Goal: Task Accomplishment & Management: Manage account settings

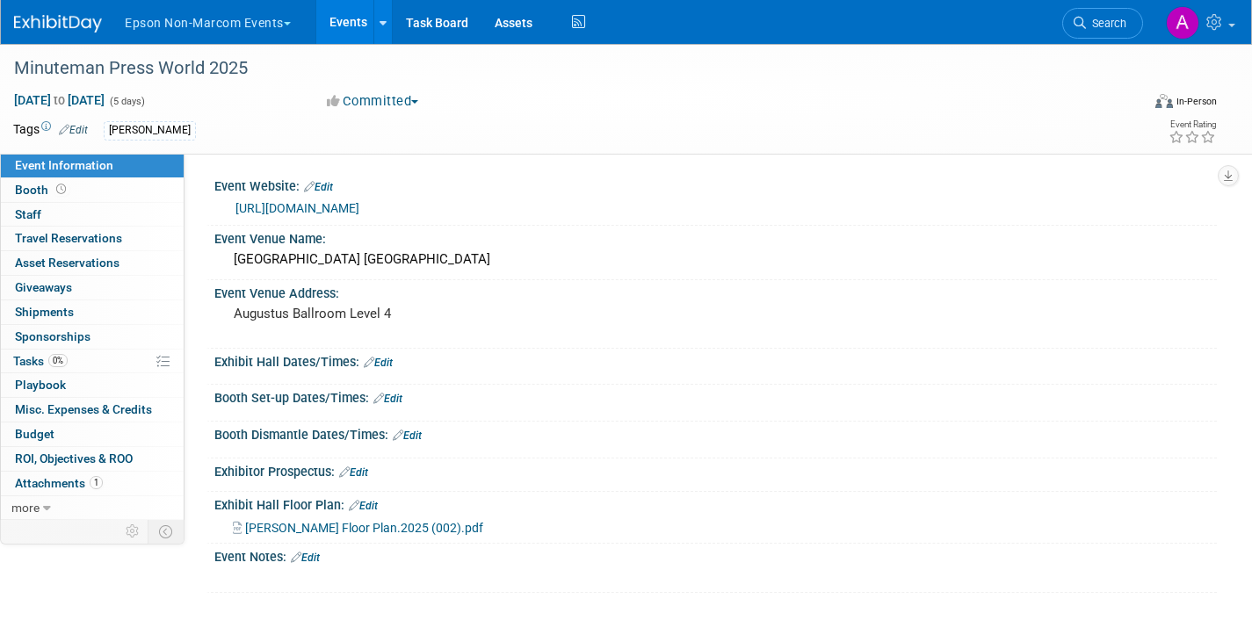
click at [220, 24] on button "Epson Non-Marcom Events" at bounding box center [218, 19] width 190 height 39
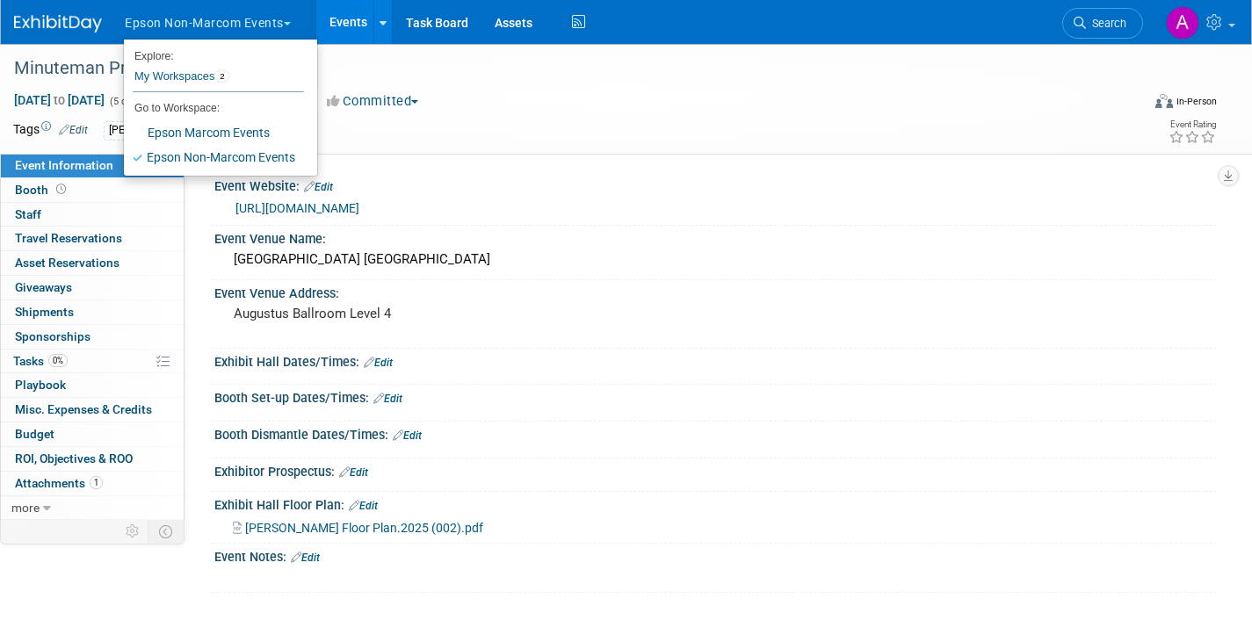
click at [220, 24] on button "Epson Non-Marcom Events" at bounding box center [218, 19] width 190 height 39
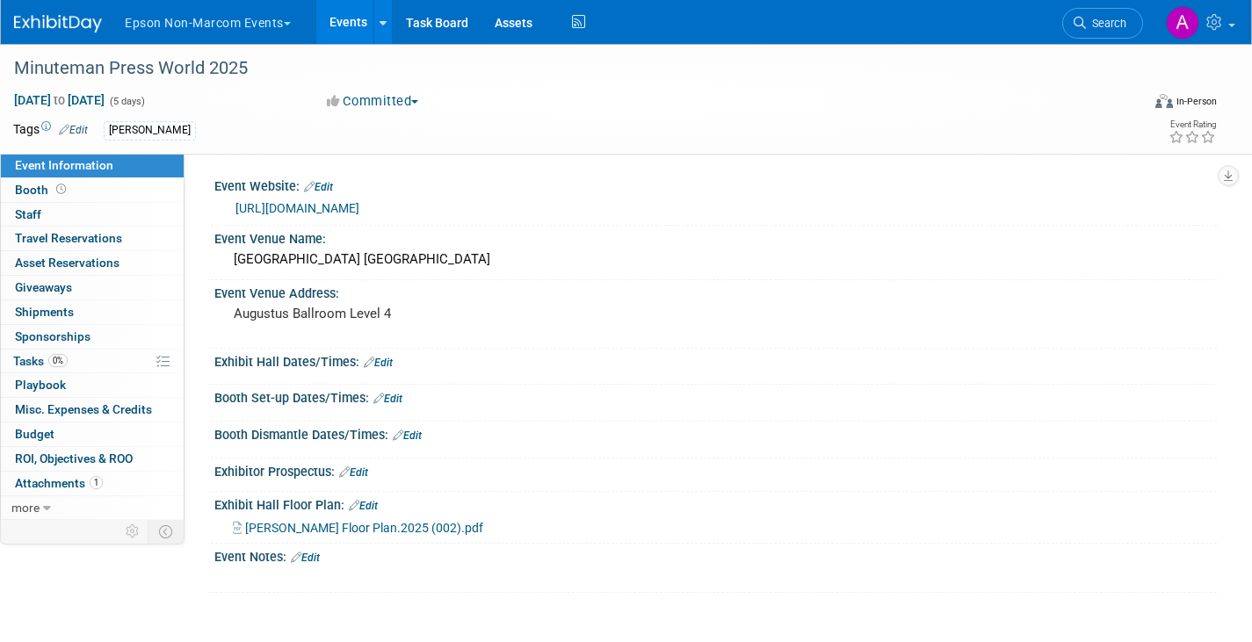
click at [286, 23] on span "button" at bounding box center [287, 24] width 7 height 4
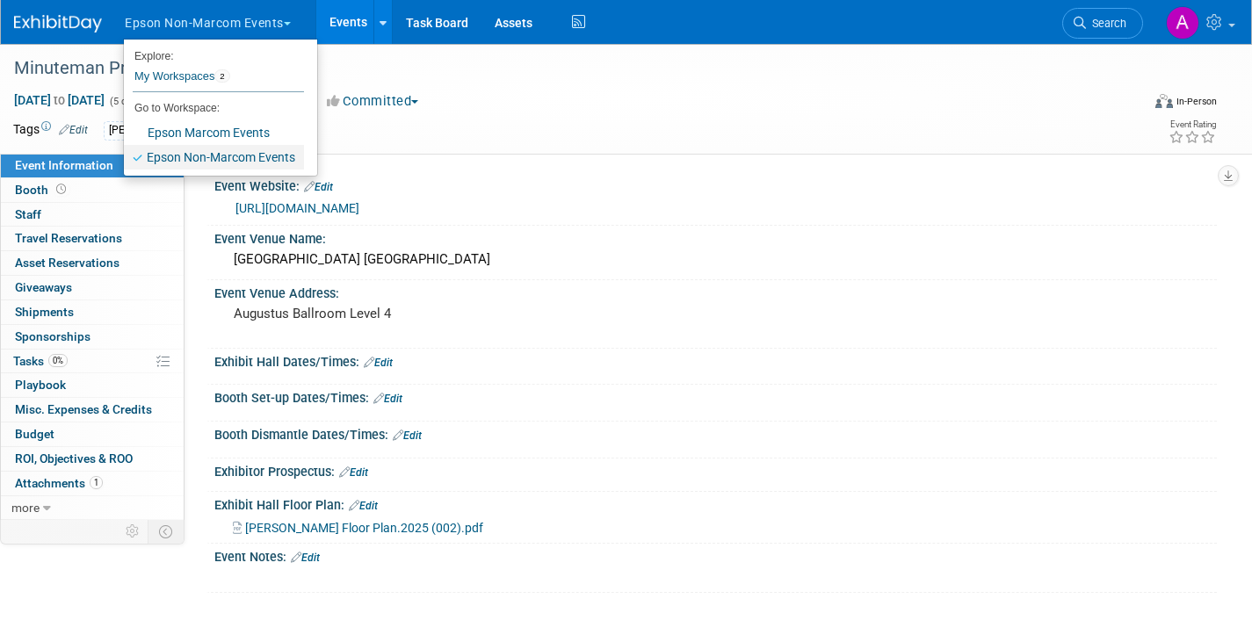
click at [181, 154] on link "Epson Non-Marcom Events" at bounding box center [214, 157] width 180 height 25
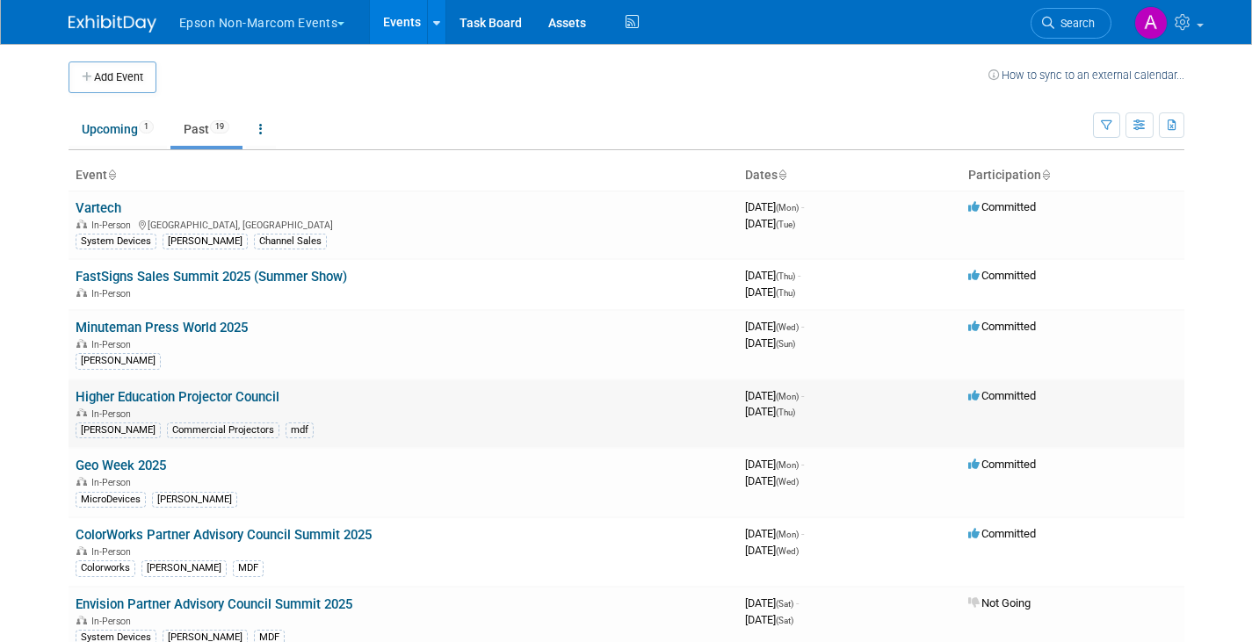
click at [200, 398] on link "Higher Education Projector Council" at bounding box center [178, 397] width 204 height 16
click at [153, 533] on link "ColorWorks Partner Advisory Council Summit 2025" at bounding box center [224, 535] width 296 height 16
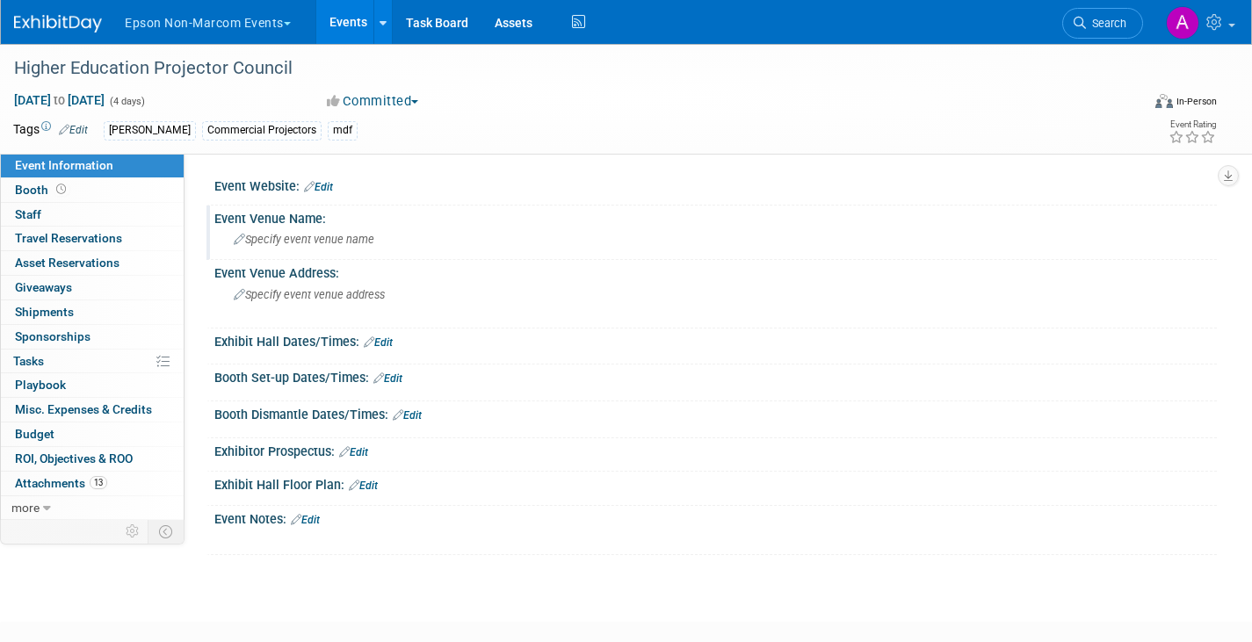
click at [323, 250] on div "Specify event venue name" at bounding box center [716, 239] width 976 height 27
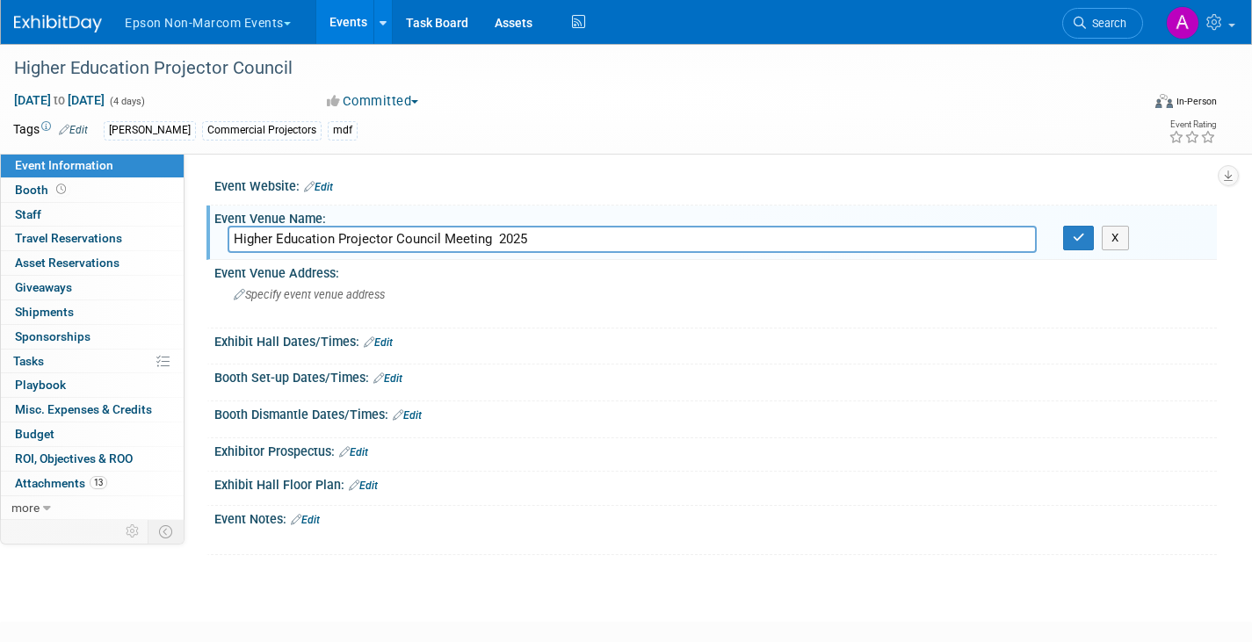
type input "Higher Education Projector Council Meeting 2025"
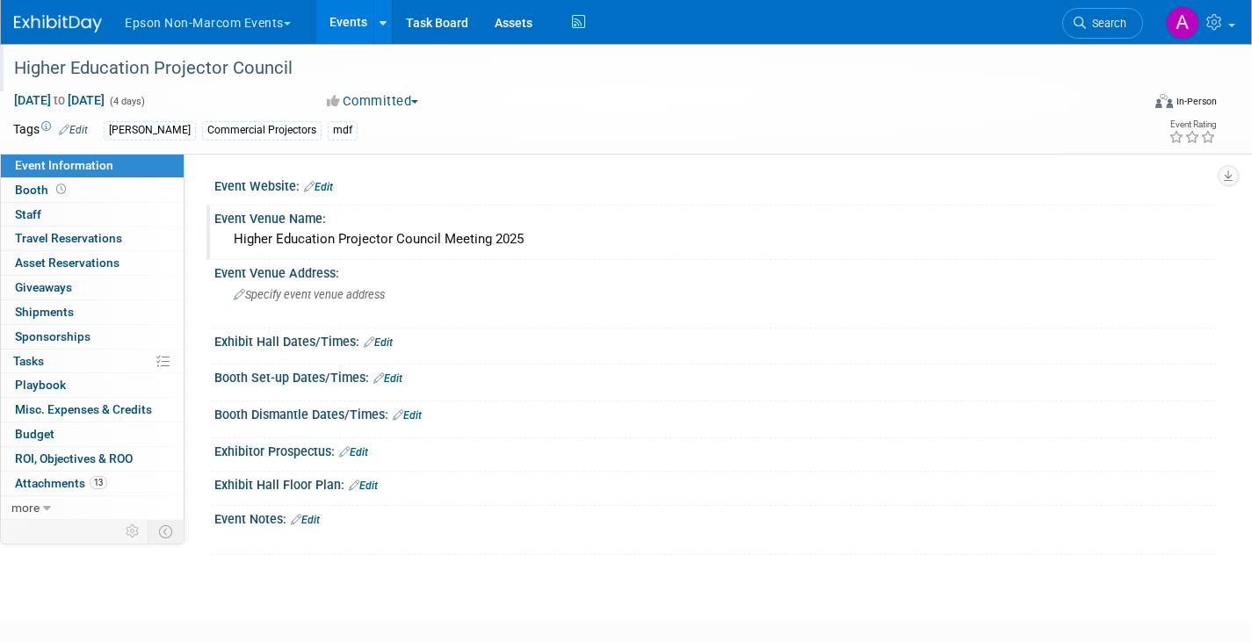
click at [201, 66] on div "Higher Education Projector Council" at bounding box center [561, 69] width 1106 height 32
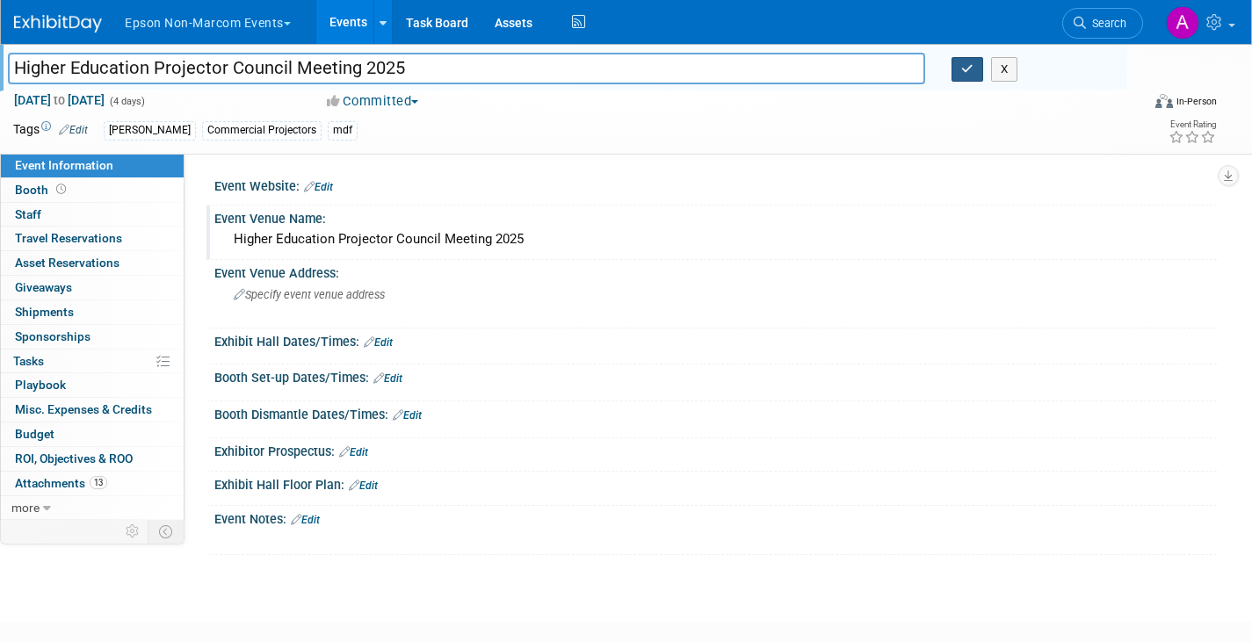
type input "Higher Education Projector Council Meeting 2025"
click at [964, 69] on icon "button" at bounding box center [967, 68] width 12 height 11
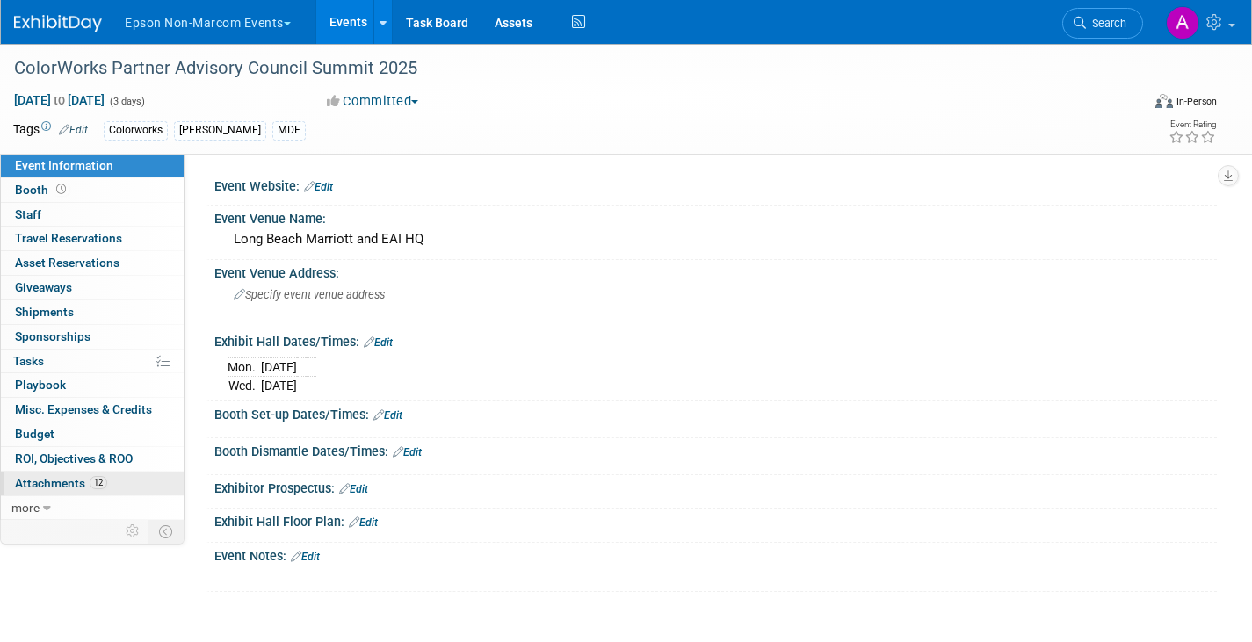
click at [69, 479] on span "Attachments 12" at bounding box center [61, 483] width 92 height 14
